Goal: Complete application form: Complete application form

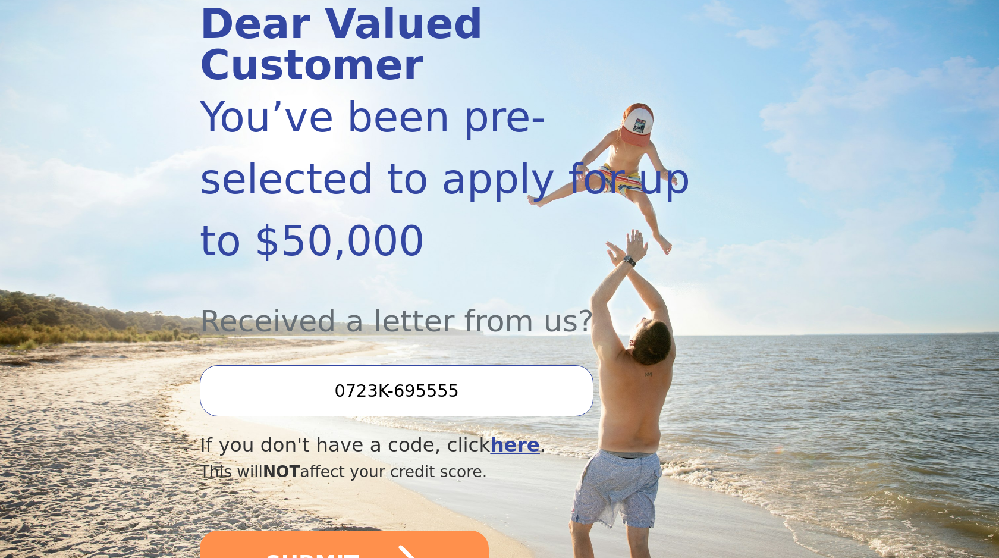
scroll to position [177, 0]
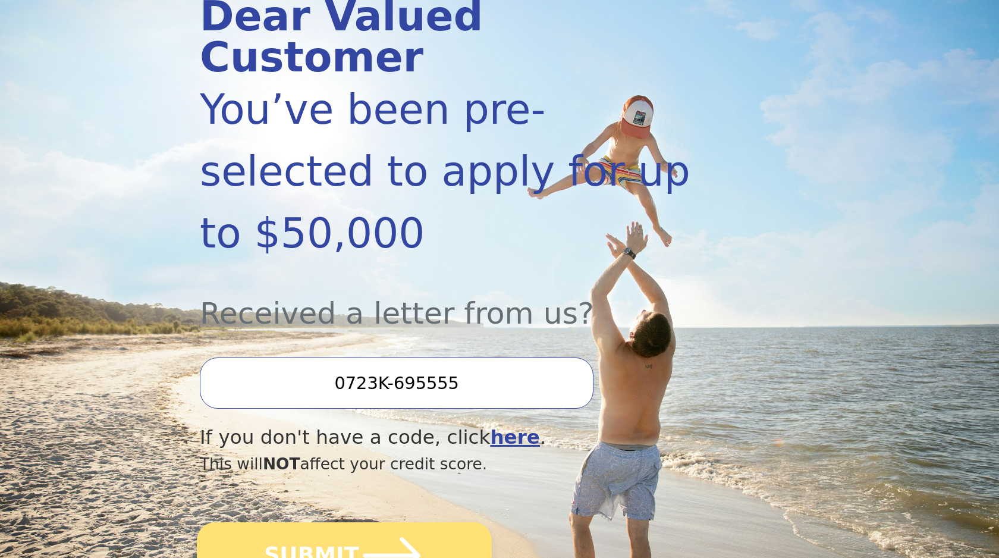
click at [392, 537] on icon "submit" at bounding box center [391, 555] width 57 height 37
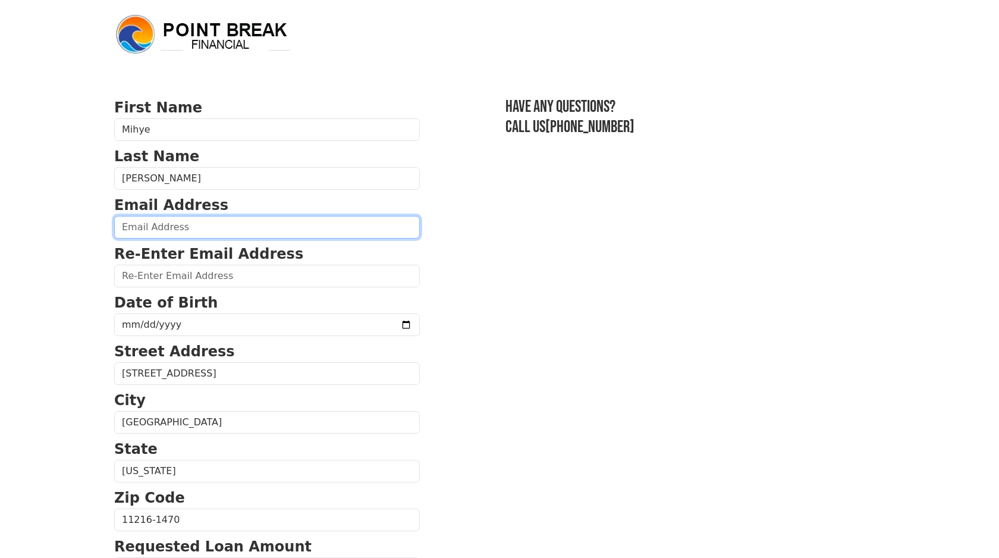
click at [267, 226] on input "email" at bounding box center [267, 227] width 306 height 23
type input "vibes.mihye@gmail.com"
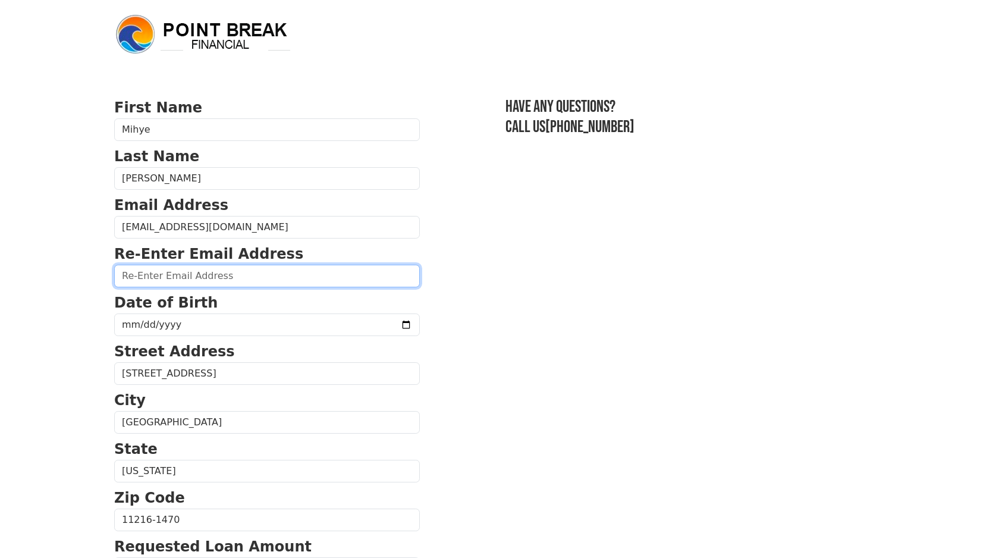
click at [256, 279] on input "email" at bounding box center [267, 275] width 306 height 23
type input "vibes.mihye@gmail.com"
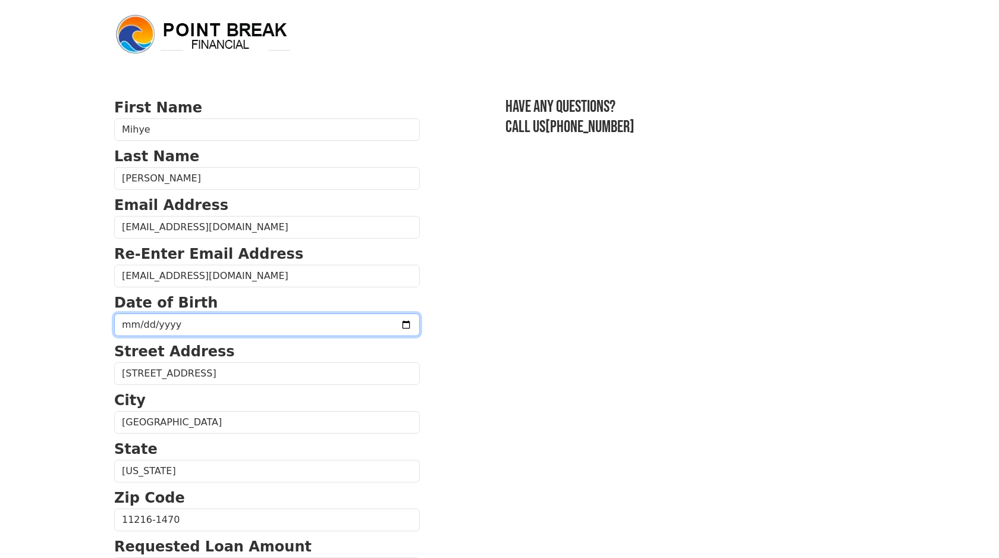
click at [212, 322] on input "date" at bounding box center [267, 324] width 306 height 23
type input "1984-07-07"
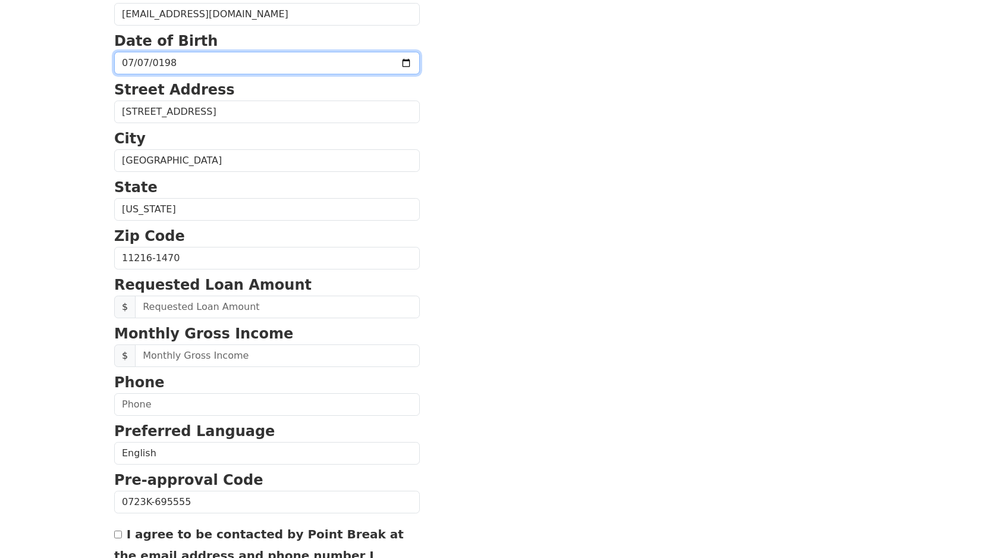
scroll to position [278, 0]
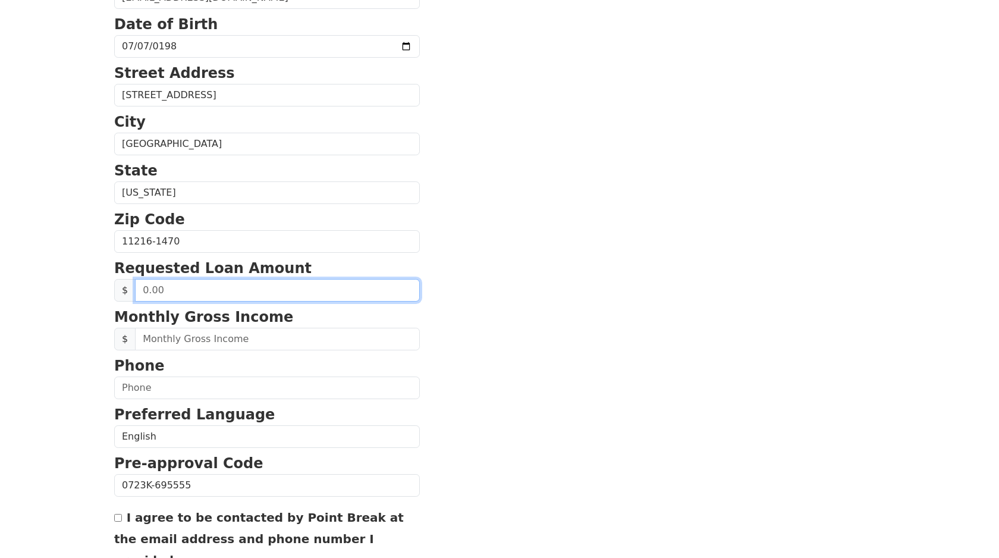
click at [197, 291] on input "text" at bounding box center [277, 290] width 285 height 23
type input "2,000.00"
click at [480, 286] on section "First Name Mihye Last Name Kim Email Address vibes.mihye@gmail.com Re-Enter Ema…" at bounding box center [499, 243] width 770 height 848
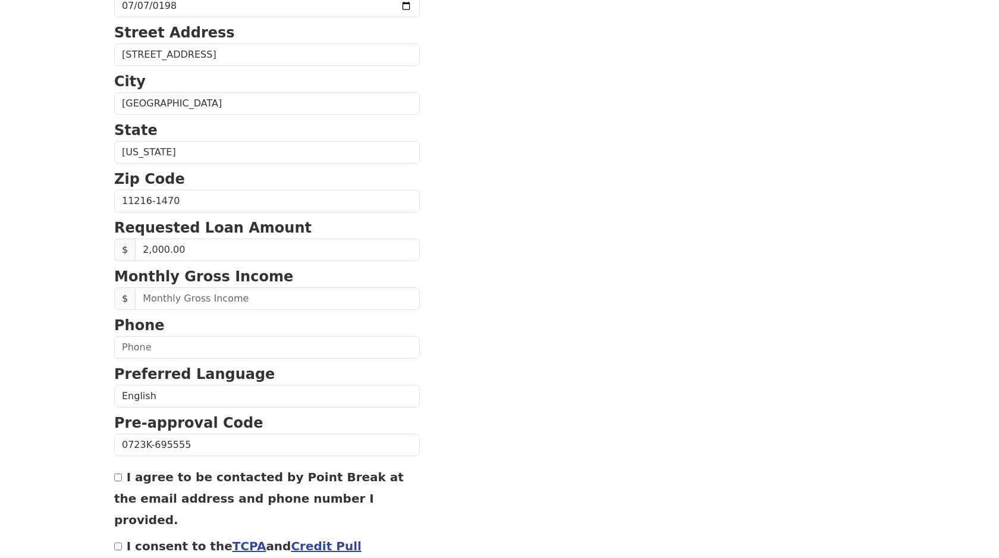
scroll to position [335, 0]
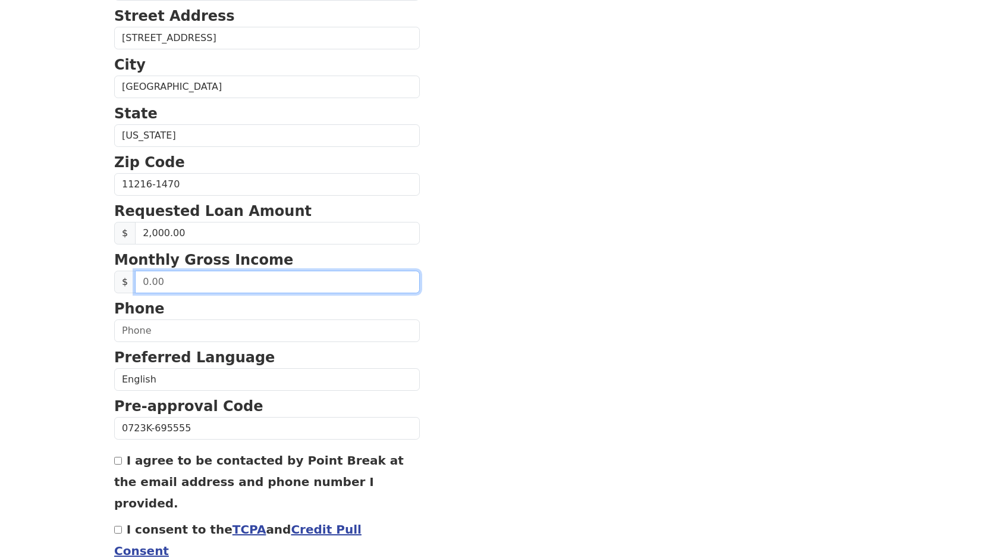
click at [335, 285] on input "text" at bounding box center [277, 281] width 285 height 23
type input "2,400.00"
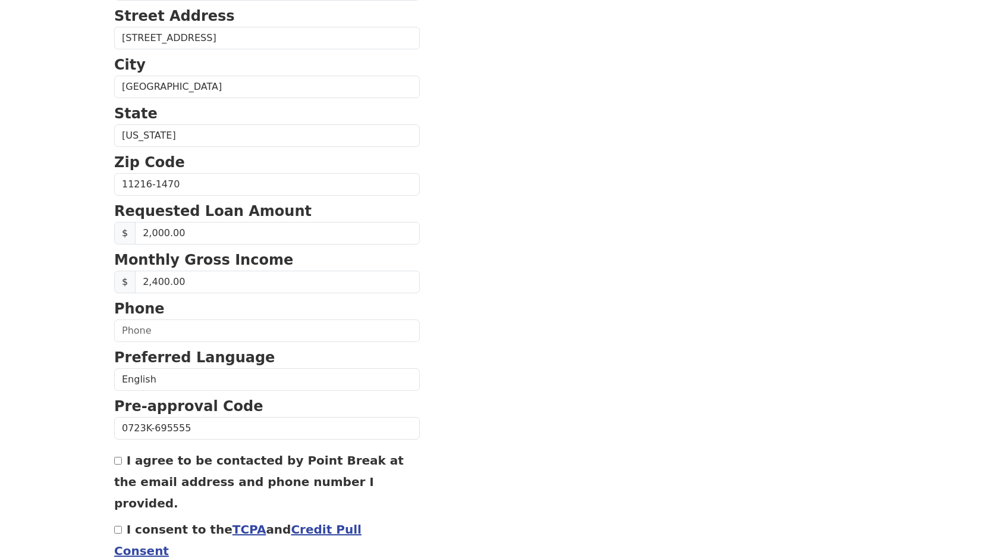
click at [502, 316] on section "First Name Mihye Last Name Kim Email Address vibes.mihye@gmail.com Re-Enter Ema…" at bounding box center [499, 186] width 770 height 848
click at [345, 332] on input "text" at bounding box center [267, 330] width 306 height 23
type input "(347) 285-4840"
click at [550, 345] on section "First Name Mihye Last Name Kim Email Address vibes.mihye@gmail.com Re-Enter Ema…" at bounding box center [499, 186] width 770 height 848
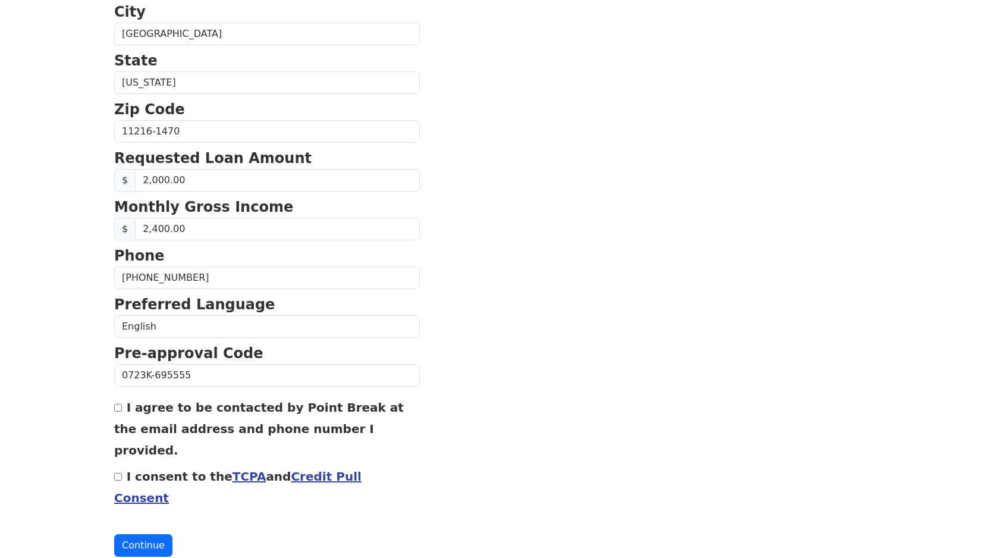
click at [119, 408] on input "I agree to be contacted by Point Break at the email address and phone number I …" at bounding box center [118, 408] width 8 height 8
checkbox input "true"
click at [137, 534] on button "Continue" at bounding box center [143, 545] width 58 height 23
click at [118, 473] on input "I consent to the TCPA and Credit Pull Consent" at bounding box center [118, 477] width 8 height 8
checkbox input "true"
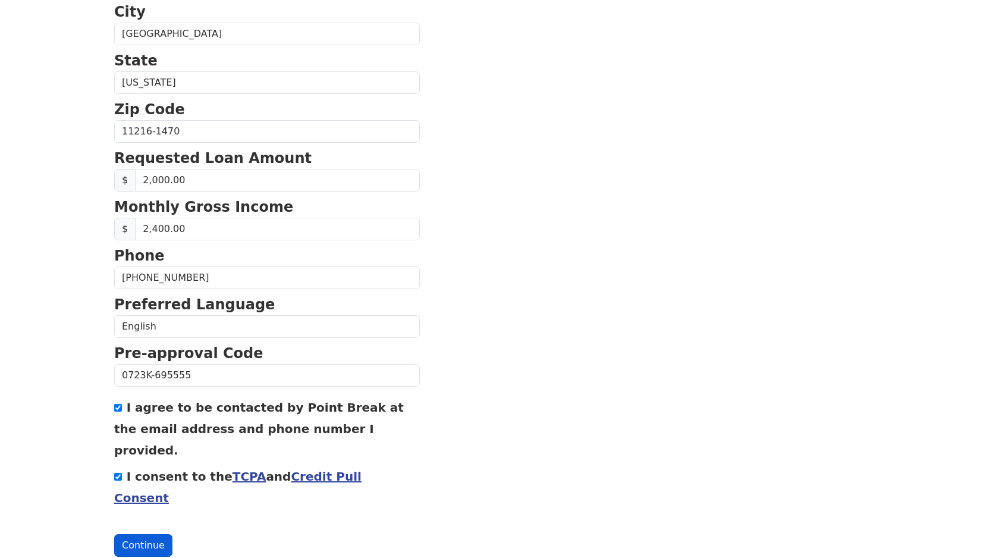
click at [138, 534] on button "Continue" at bounding box center [143, 545] width 58 height 23
